Goal: Navigation & Orientation: Find specific page/section

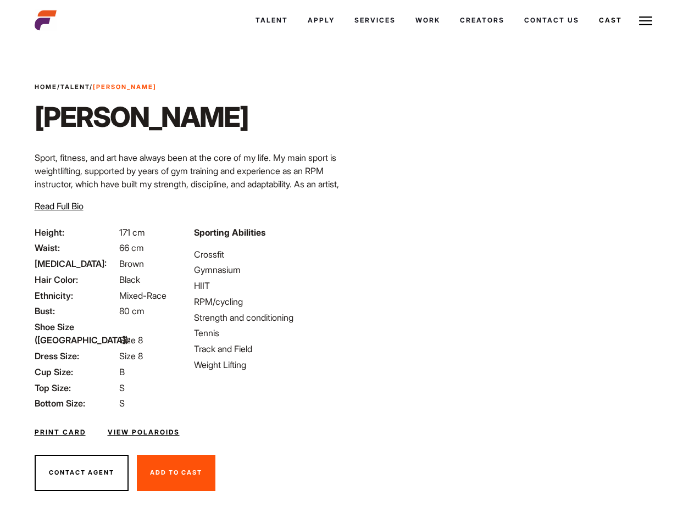
click at [589, 35] on link "Cast" at bounding box center [610, 20] width 43 height 30
click at [0, 0] on link "Casted Talent" at bounding box center [0, 0] width 0 height 0
click at [589, 35] on link "Cast" at bounding box center [610, 20] width 43 height 30
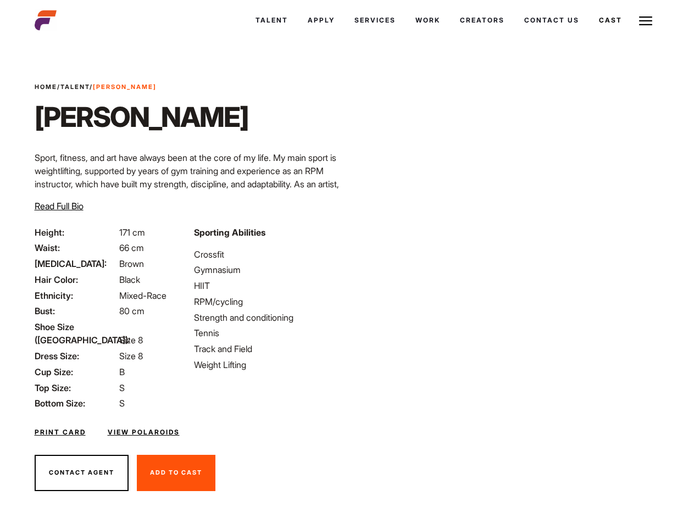
click at [0, 0] on link "Casted Talent" at bounding box center [0, 0] width 0 height 0
